Goal: Task Accomplishment & Management: Manage account settings

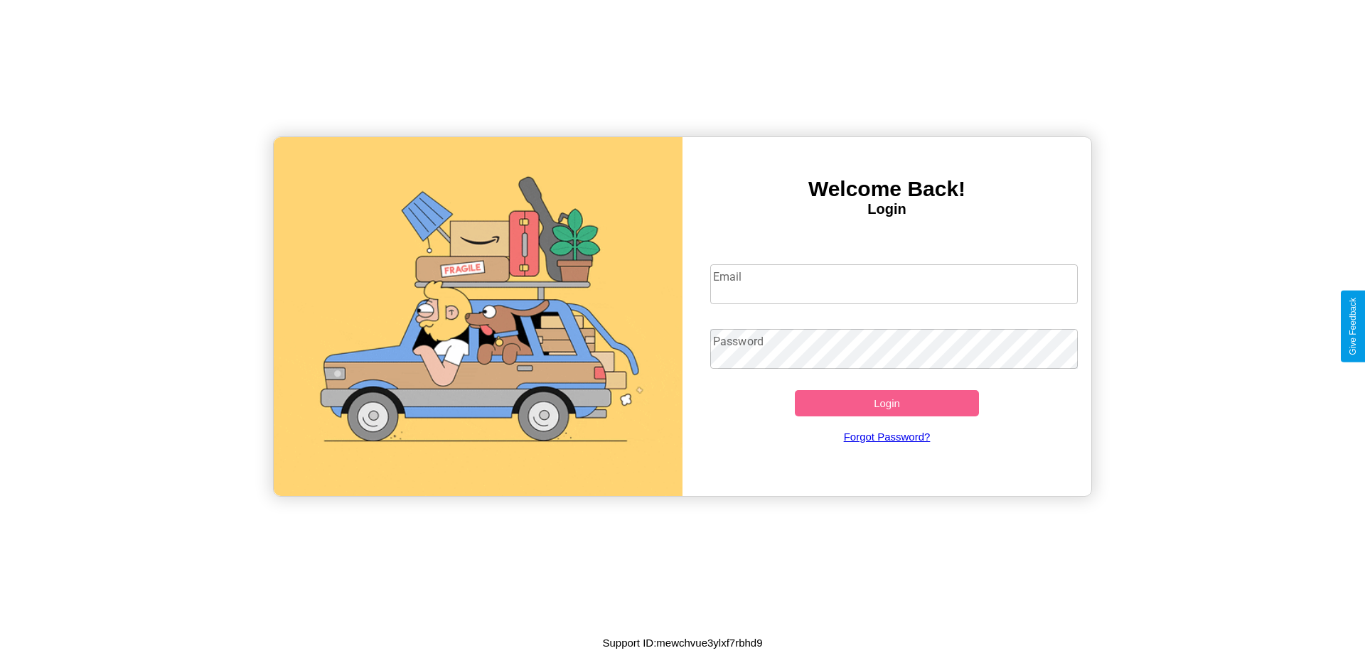
click at [894, 284] on input "Email" at bounding box center [894, 285] width 368 height 40
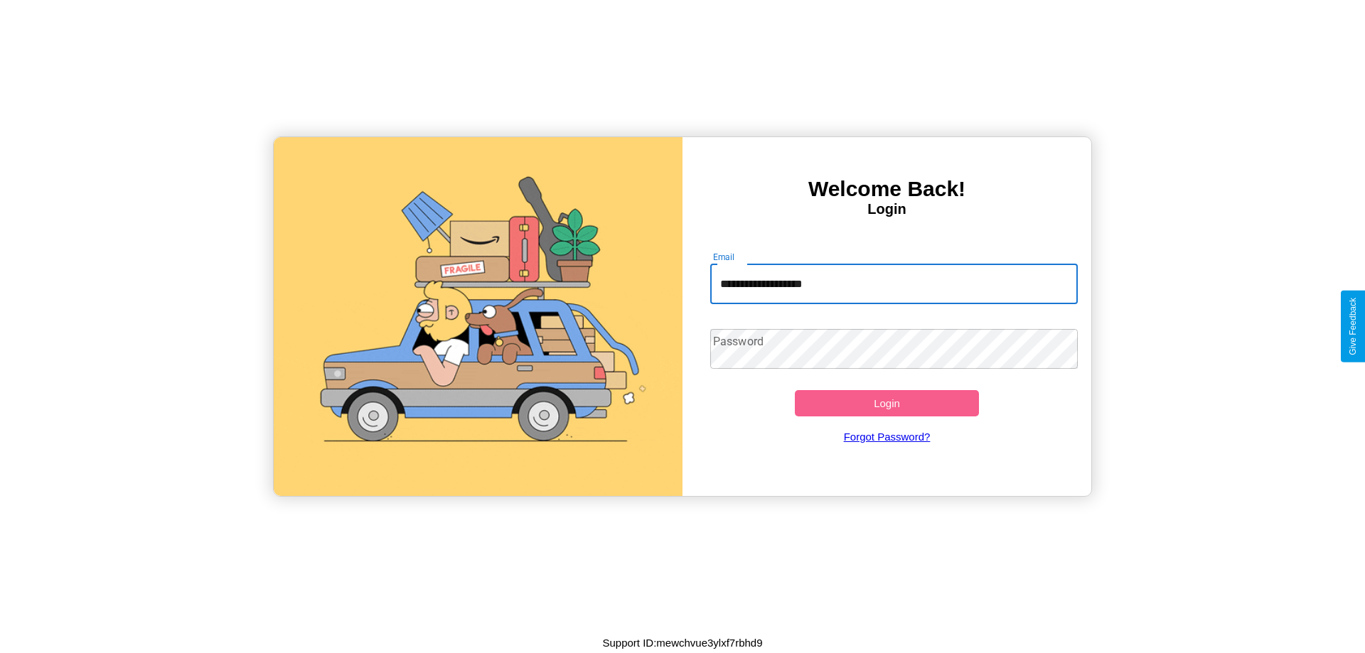
type input "**********"
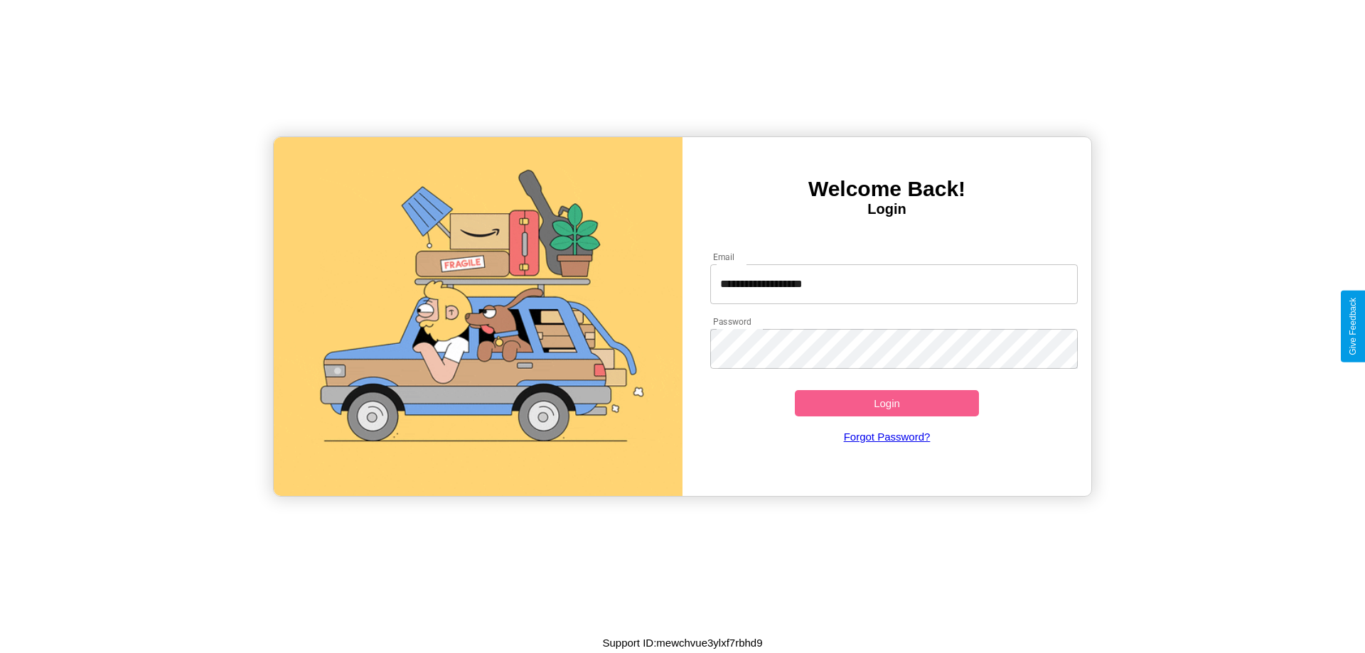
click at [887, 403] on button "Login" at bounding box center [887, 403] width 184 height 26
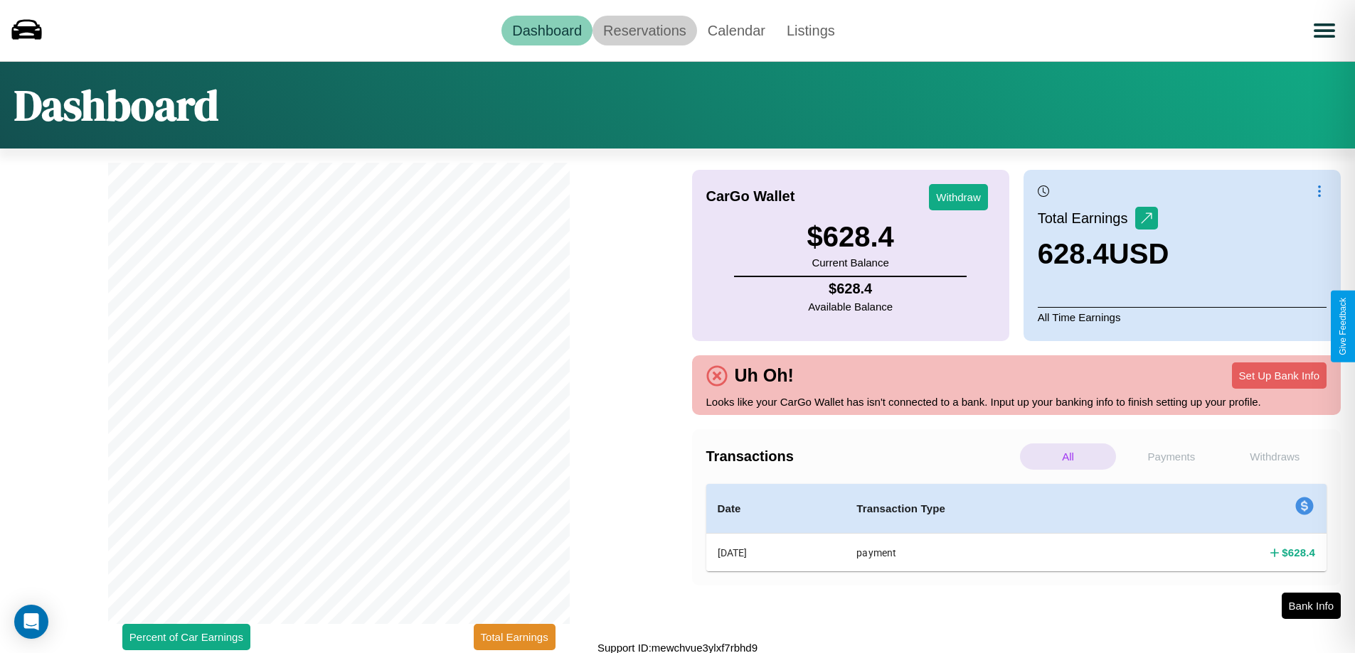
click at [644, 30] on link "Reservations" at bounding box center [644, 31] width 105 height 30
